Goal: Task Accomplishment & Management: Complete application form

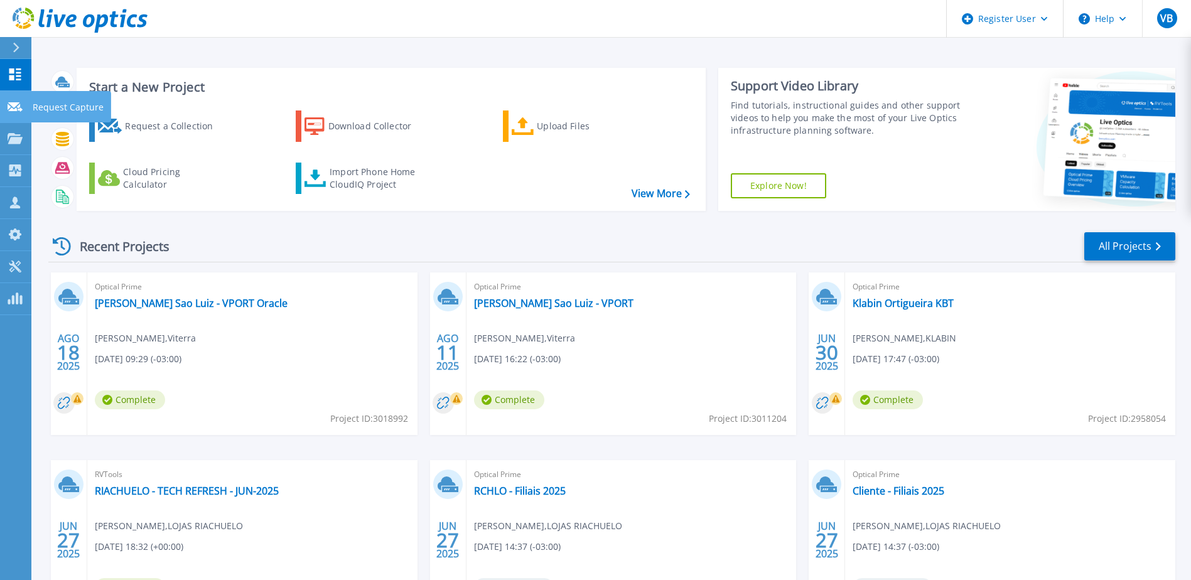
click at [22, 106] on icon at bounding box center [15, 106] width 15 height 9
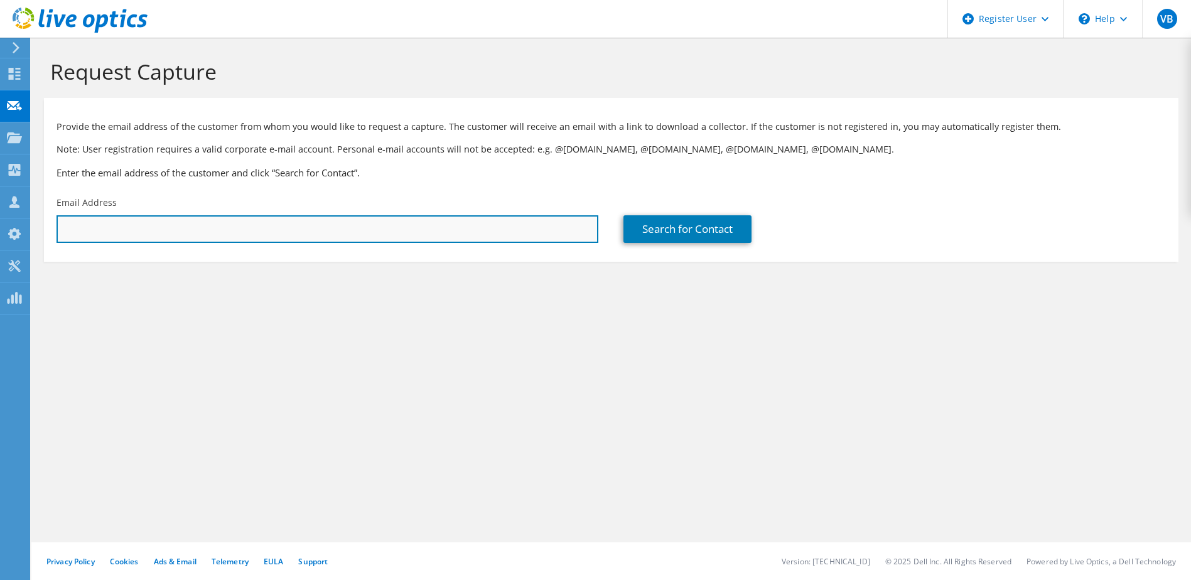
click at [211, 233] on input "text" at bounding box center [327, 229] width 542 height 28
click at [211, 225] on input "text" at bounding box center [327, 229] width 542 height 28
paste input "[PERSON_NAME];"
click at [193, 242] on input "[PERSON_NAME];" at bounding box center [327, 229] width 542 height 28
drag, startPoint x: 198, startPoint y: 237, endPoint x: 0, endPoint y: 233, distance: 198.4
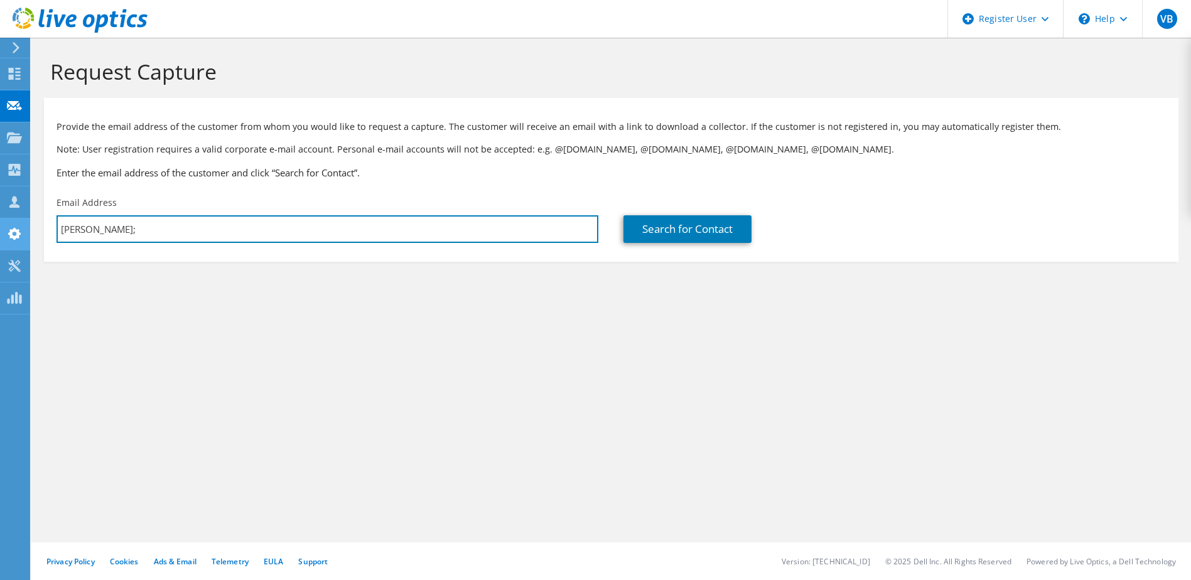
click at [0, 234] on html "VB Dell User [PERSON_NAME] [EMAIL_ADDRESS][DOMAIN_NAME] Dell My Profile Log Out…" at bounding box center [595, 290] width 1191 height 580
type input "[EMAIL_ADDRESS][DOMAIN_NAME]"
click at [166, 226] on input "[EMAIL_ADDRESS][DOMAIN_NAME]" at bounding box center [327, 229] width 542 height 28
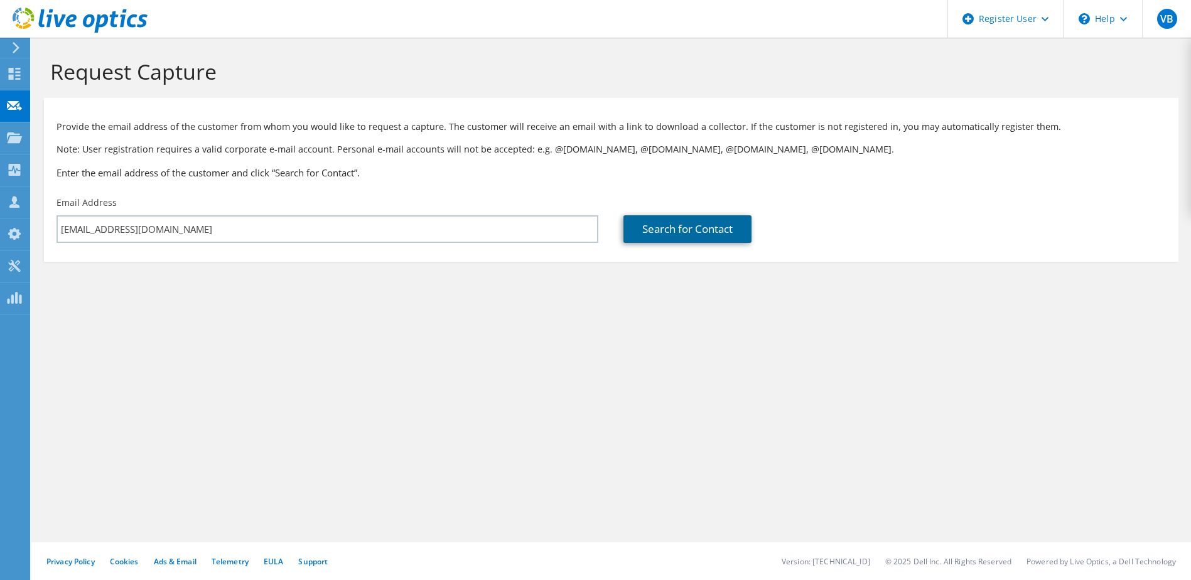
click at [678, 228] on link "Search for Contact" at bounding box center [687, 229] width 128 height 28
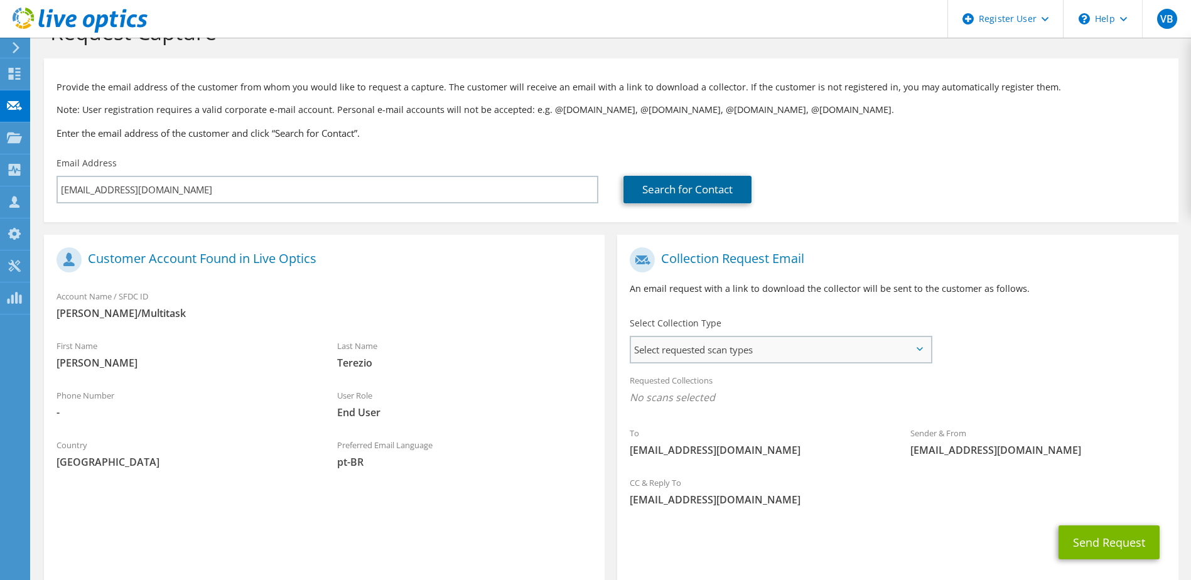
scroll to position [107, 0]
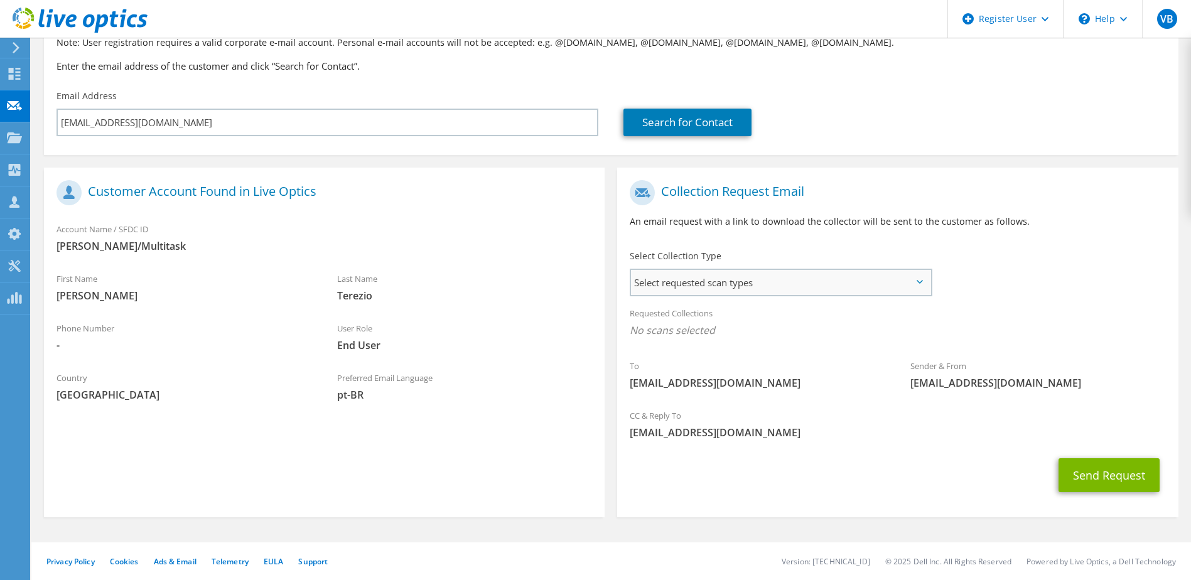
click at [825, 282] on span "Select requested scan types" at bounding box center [780, 282] width 299 height 25
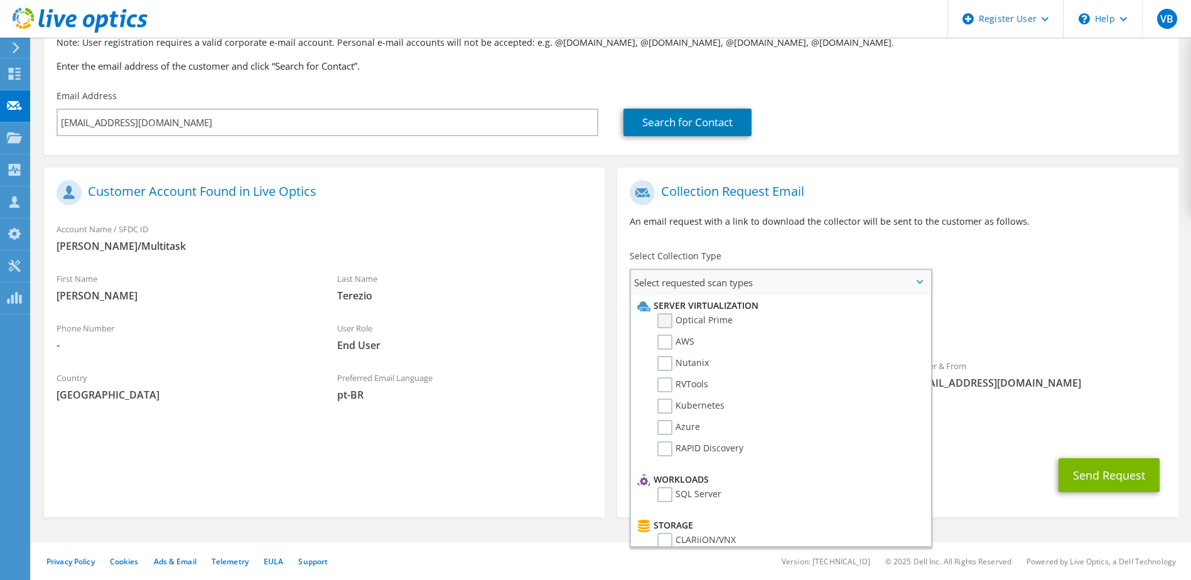
click at [710, 323] on label "Optical Prime" at bounding box center [694, 320] width 75 height 15
click at [0, 0] on input "Optical Prime" at bounding box center [0, 0] width 0 height 0
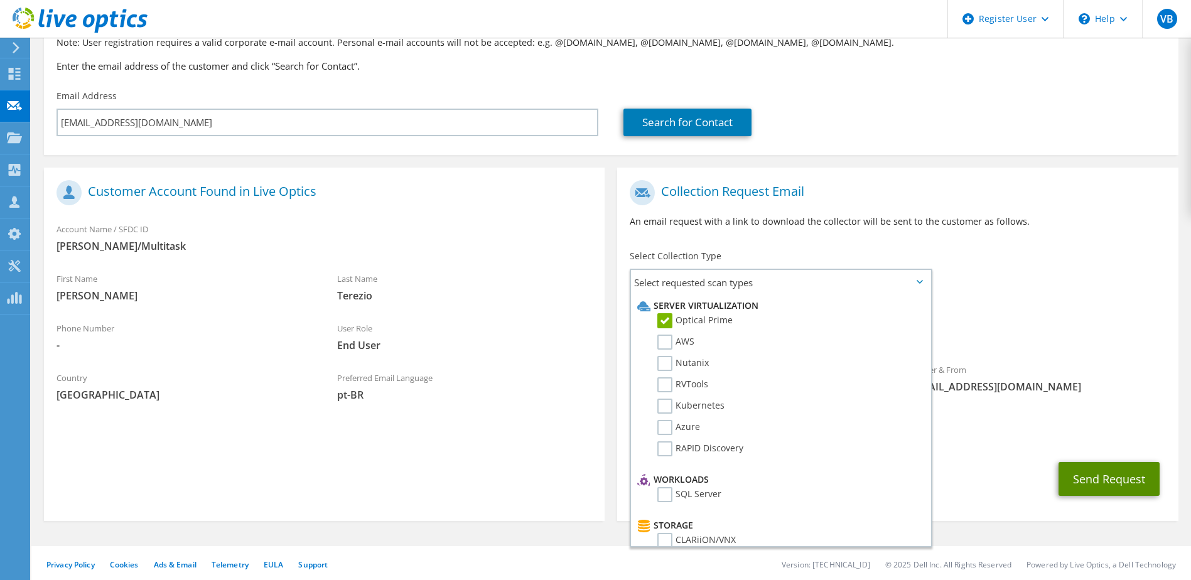
click at [1084, 481] on button "Send Request" at bounding box center [1108, 479] width 101 height 34
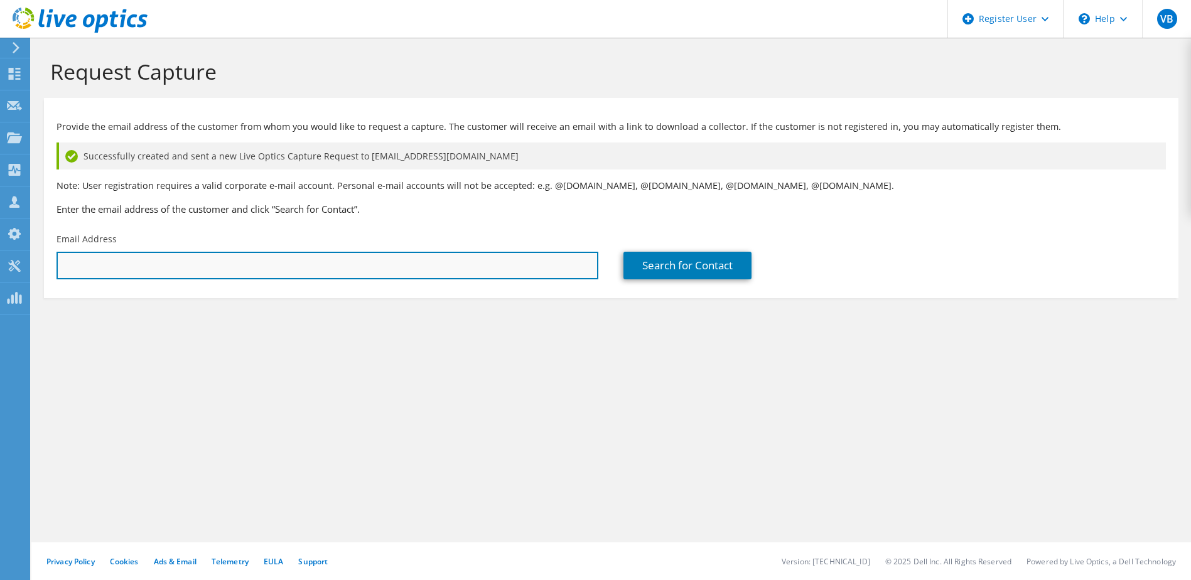
click at [255, 270] on input "text" at bounding box center [327, 266] width 542 height 28
